Goal: Information Seeking & Learning: Learn about a topic

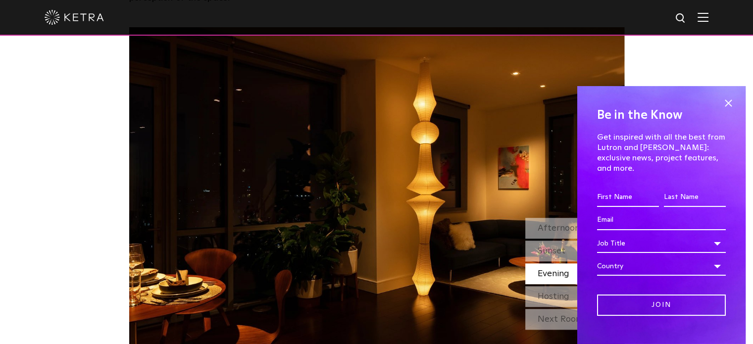
scroll to position [831, 0]
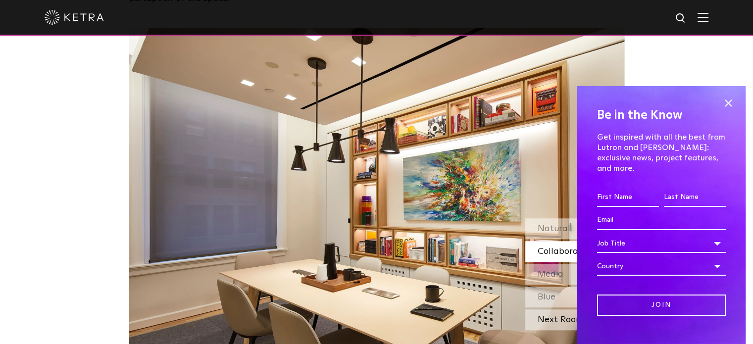
click at [535, 309] on div "Next Room" at bounding box center [574, 319] width 99 height 21
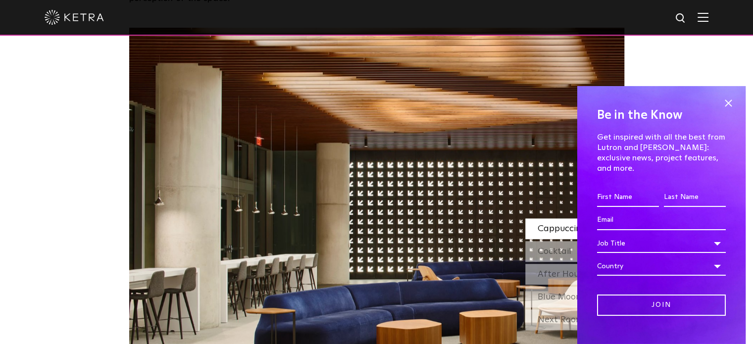
click at [535, 309] on div "Next Room" at bounding box center [574, 319] width 99 height 21
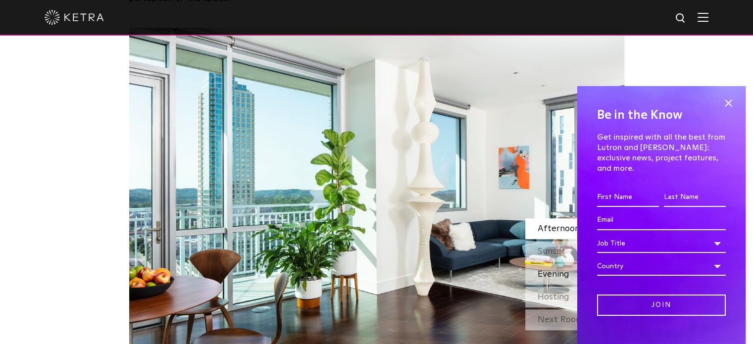
click at [558, 270] on span "Evening" at bounding box center [553, 274] width 32 height 9
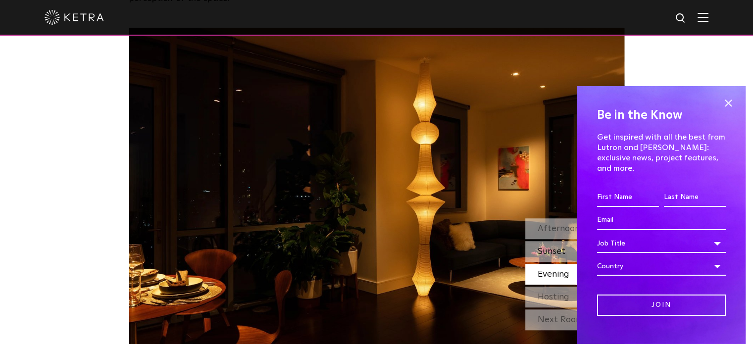
click at [554, 247] on span "Sunset" at bounding box center [551, 251] width 28 height 9
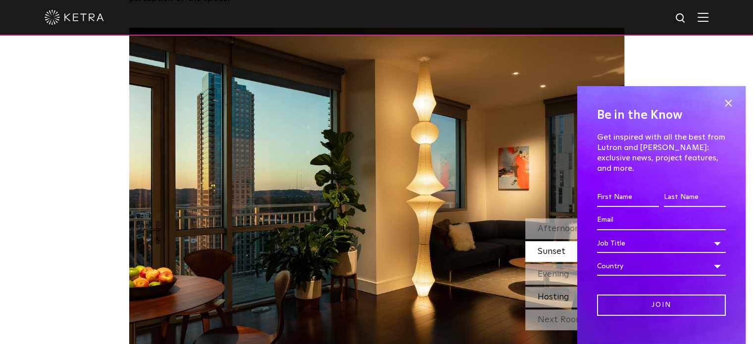
click at [555, 292] on span "Hosting" at bounding box center [553, 296] width 32 height 9
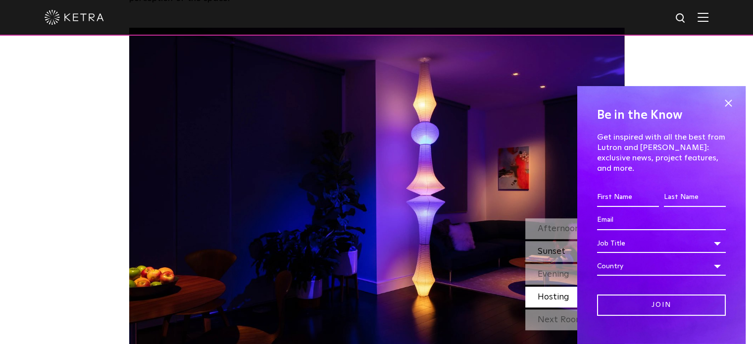
click at [555, 241] on div "Sunset" at bounding box center [574, 251] width 99 height 21
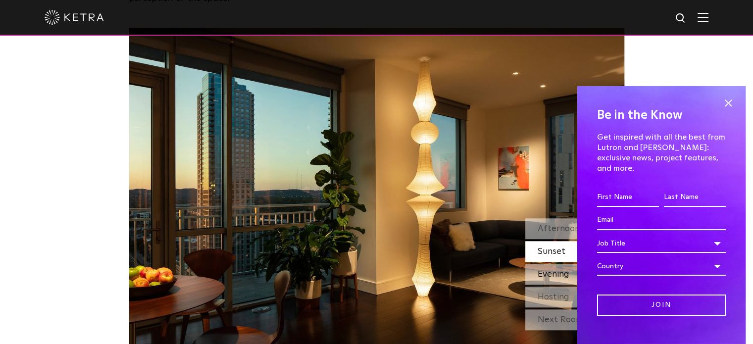
click at [555, 270] on span "Evening" at bounding box center [553, 274] width 32 height 9
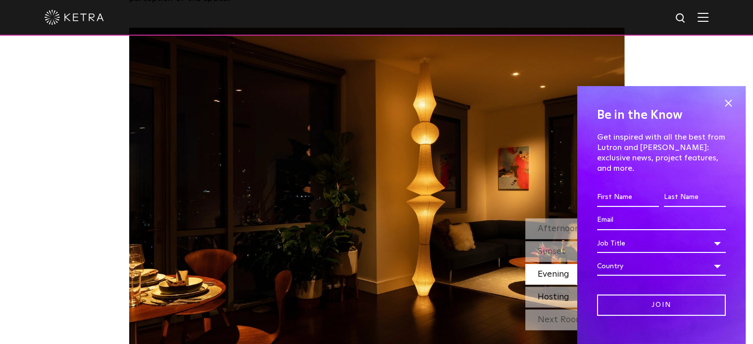
click at [560, 292] on span "Hosting" at bounding box center [553, 296] width 32 height 9
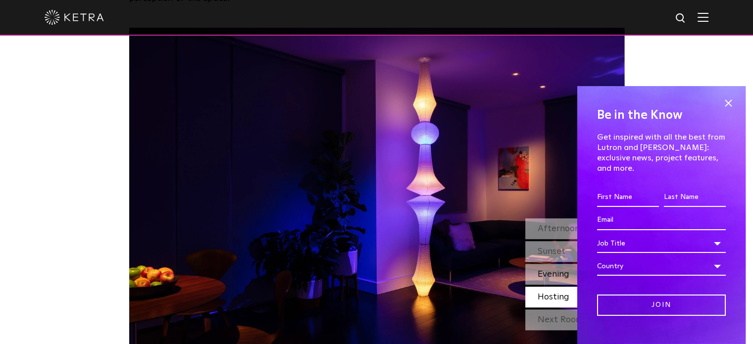
click at [560, 264] on div "Evening" at bounding box center [574, 274] width 99 height 21
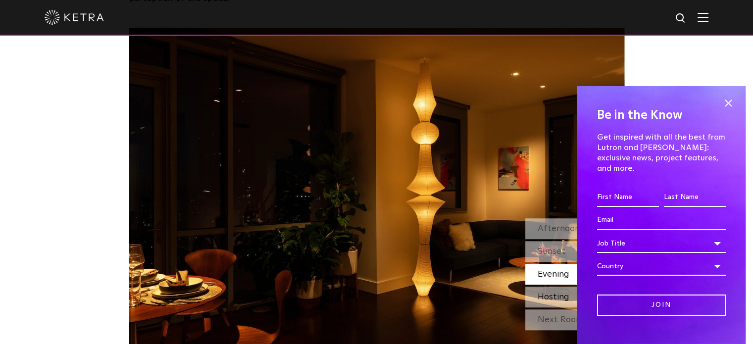
click at [561, 292] on span "Hosting" at bounding box center [553, 296] width 32 height 9
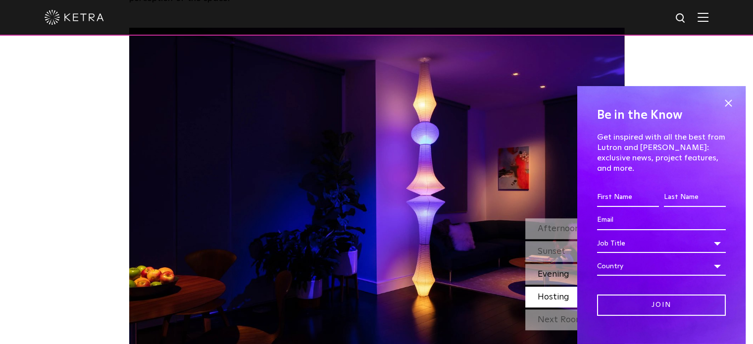
click at [568, 270] on span "Evening" at bounding box center [553, 274] width 32 height 9
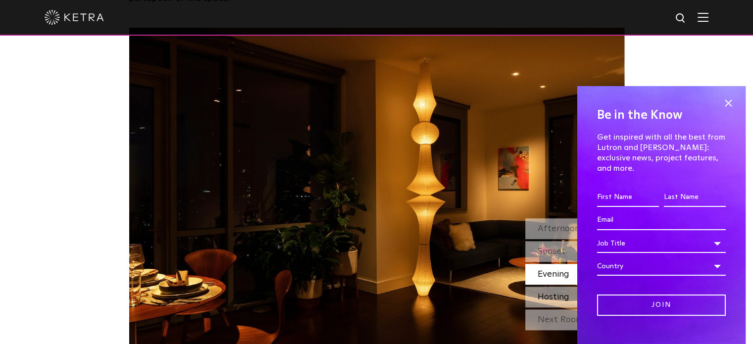
click at [563, 286] on div "Hosting" at bounding box center [574, 296] width 99 height 21
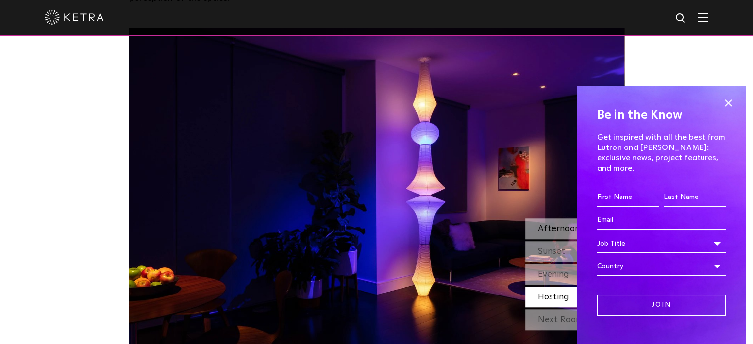
click at [558, 224] on span "Afternoon" at bounding box center [558, 228] width 42 height 9
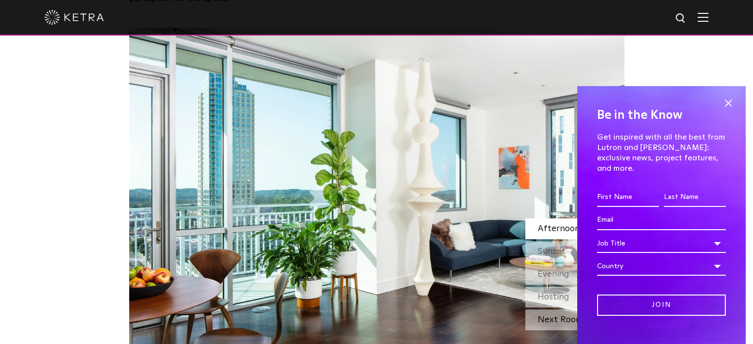
click at [554, 309] on div "Next Room" at bounding box center [574, 319] width 99 height 21
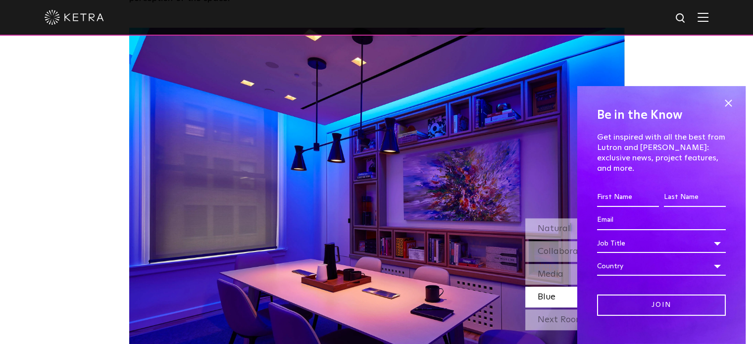
click at [554, 309] on div "Next Room" at bounding box center [574, 319] width 99 height 21
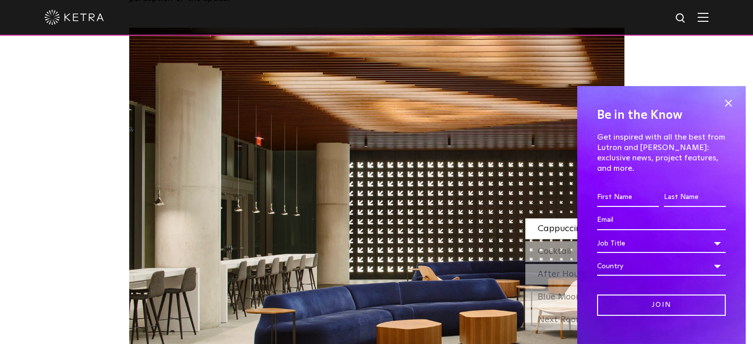
click at [554, 309] on div "Next Room" at bounding box center [574, 319] width 99 height 21
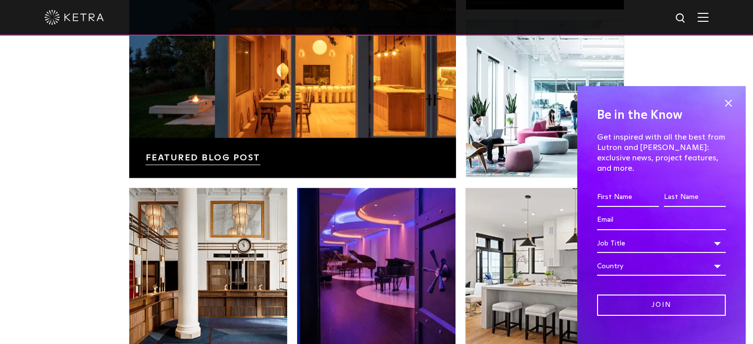
scroll to position [2035, 0]
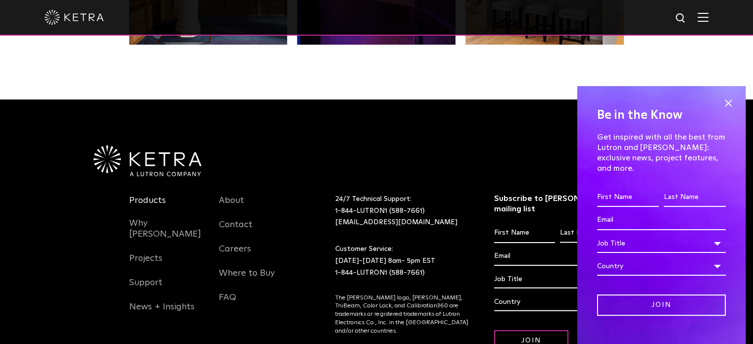
click at [143, 195] on link "Products" at bounding box center [147, 206] width 37 height 23
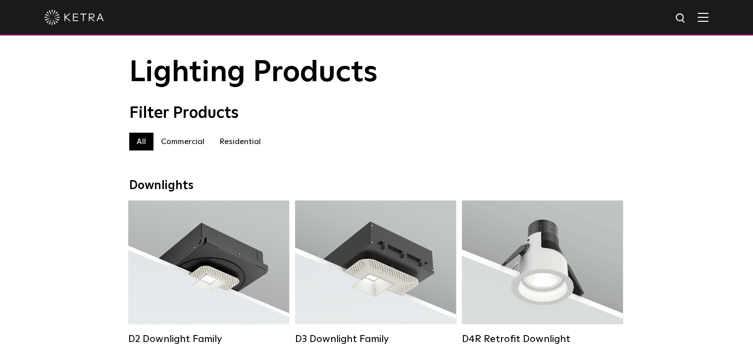
scroll to position [20, 0]
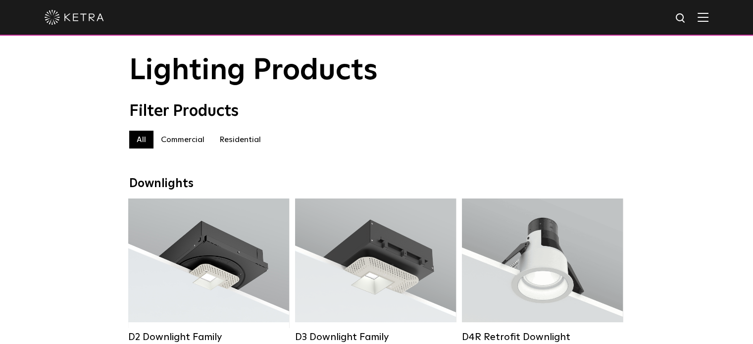
click at [230, 142] on label "Residential" at bounding box center [240, 140] width 56 height 18
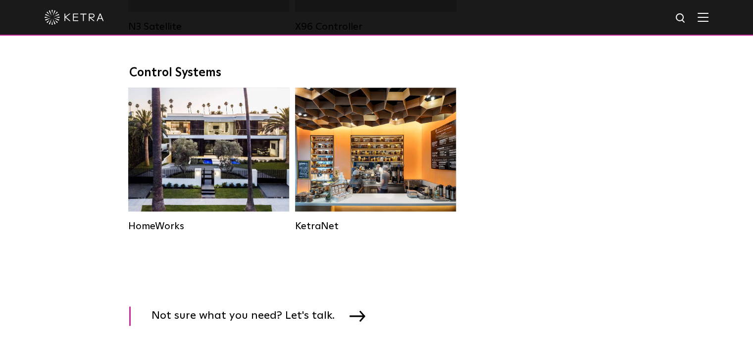
scroll to position [1287, 0]
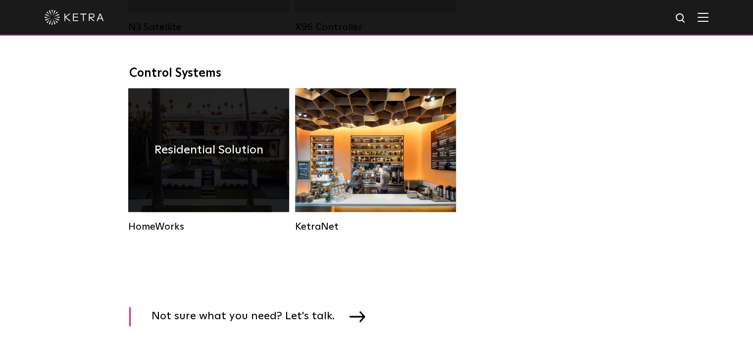
click at [245, 159] on h4 "Residential Solution" at bounding box center [208, 150] width 109 height 19
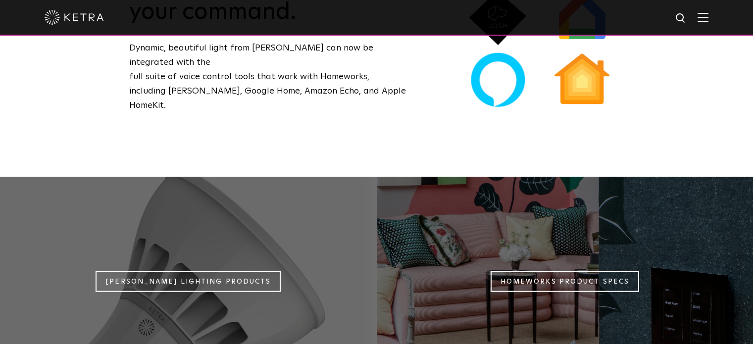
scroll to position [673, 0]
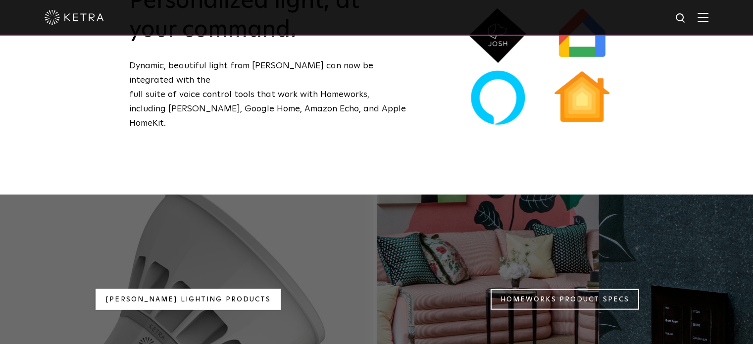
click at [192, 288] on link "[PERSON_NAME] Lighting Products" at bounding box center [187, 298] width 185 height 21
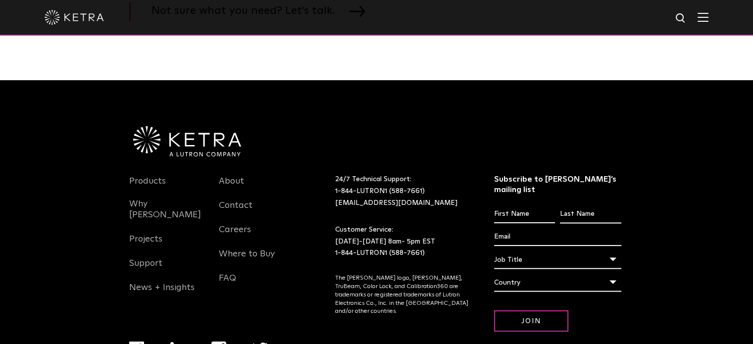
scroll to position [1781, 0]
